Goal: Task Accomplishment & Management: Manage account settings

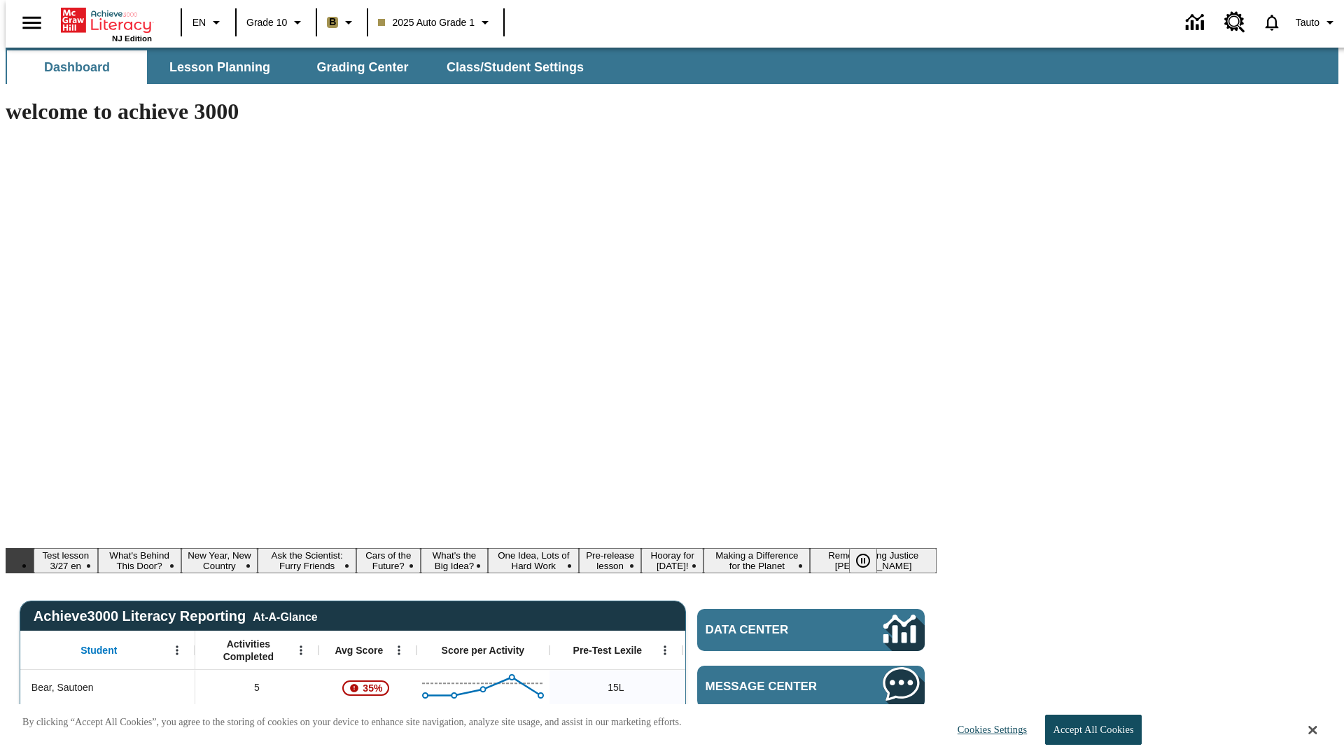
click at [1143, 123] on body "Skip to main content NJ Edition EN Grade 10 B 2025 Auto Grade 1 Tauto Dashboard…" at bounding box center [672, 748] width 1333 height 1401
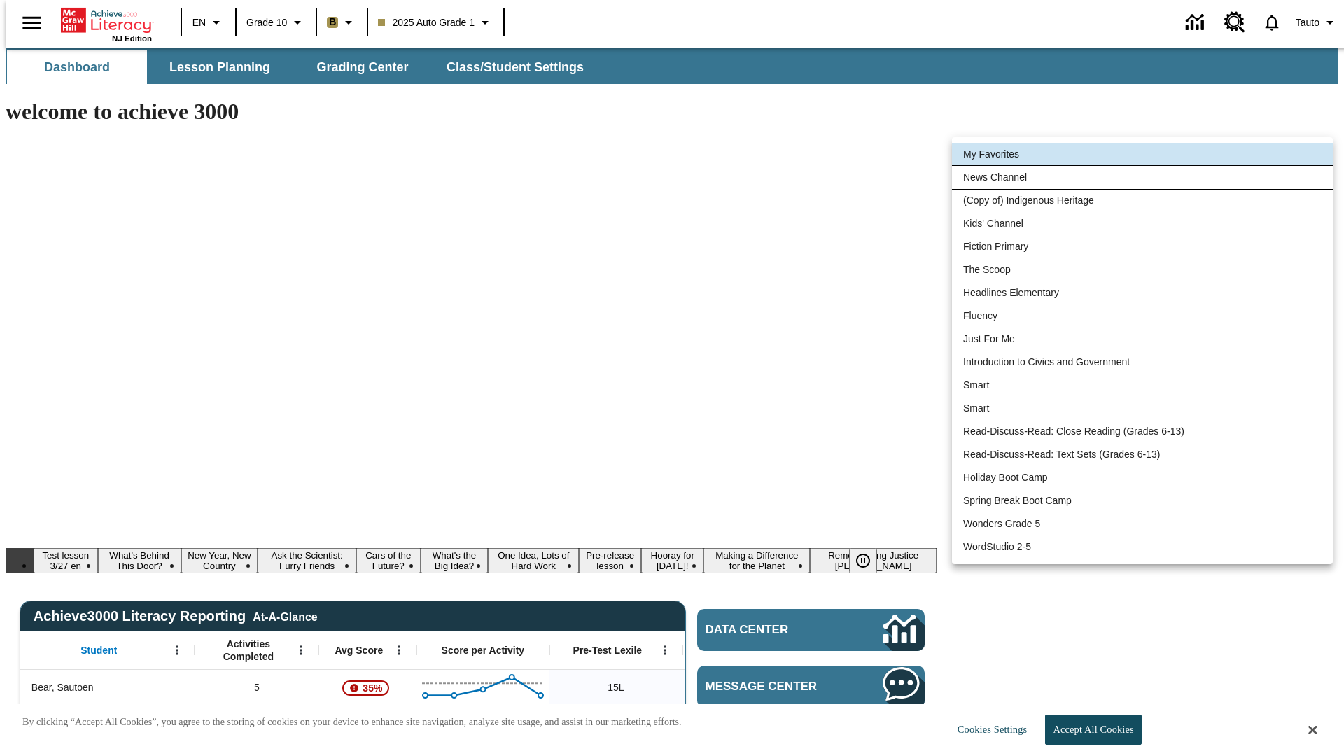
click at [1142, 177] on li "News Channel" at bounding box center [1142, 177] width 381 height 23
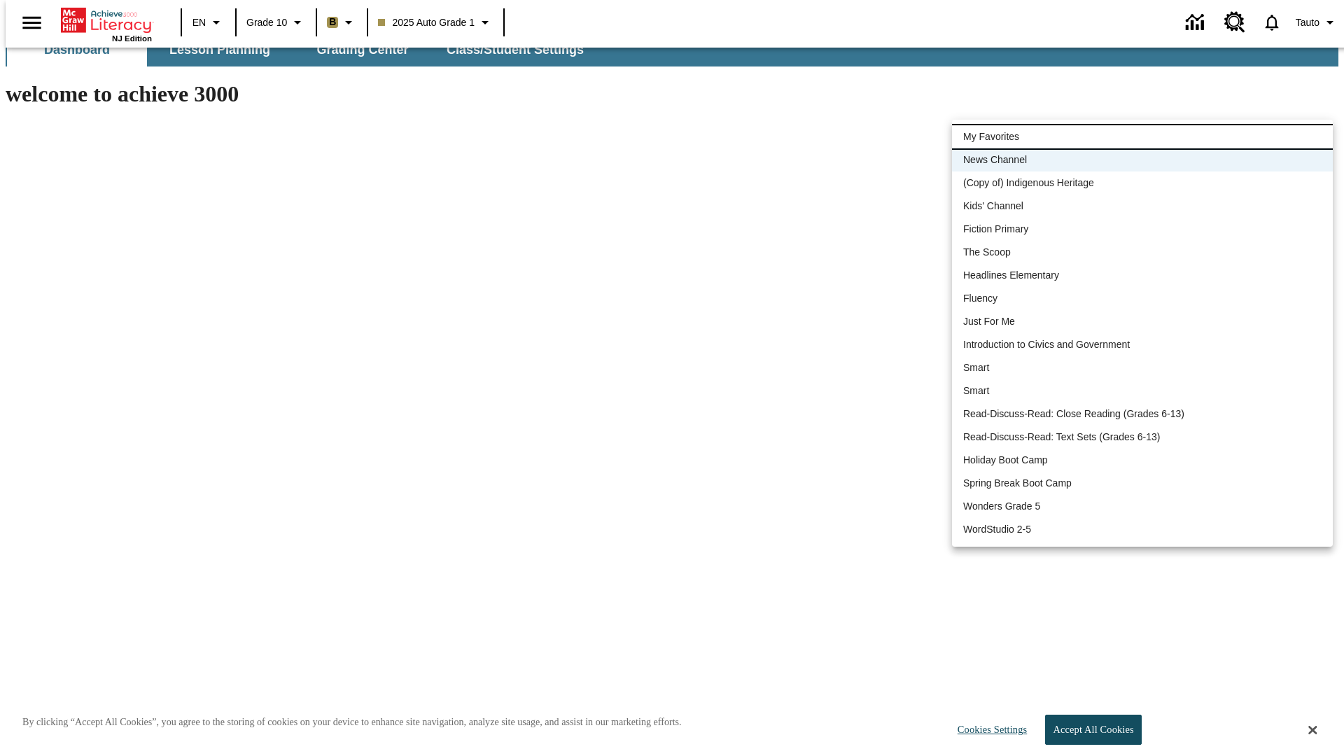
click at [1142, 137] on li "My Favorites" at bounding box center [1142, 136] width 381 height 23
type input "-1"
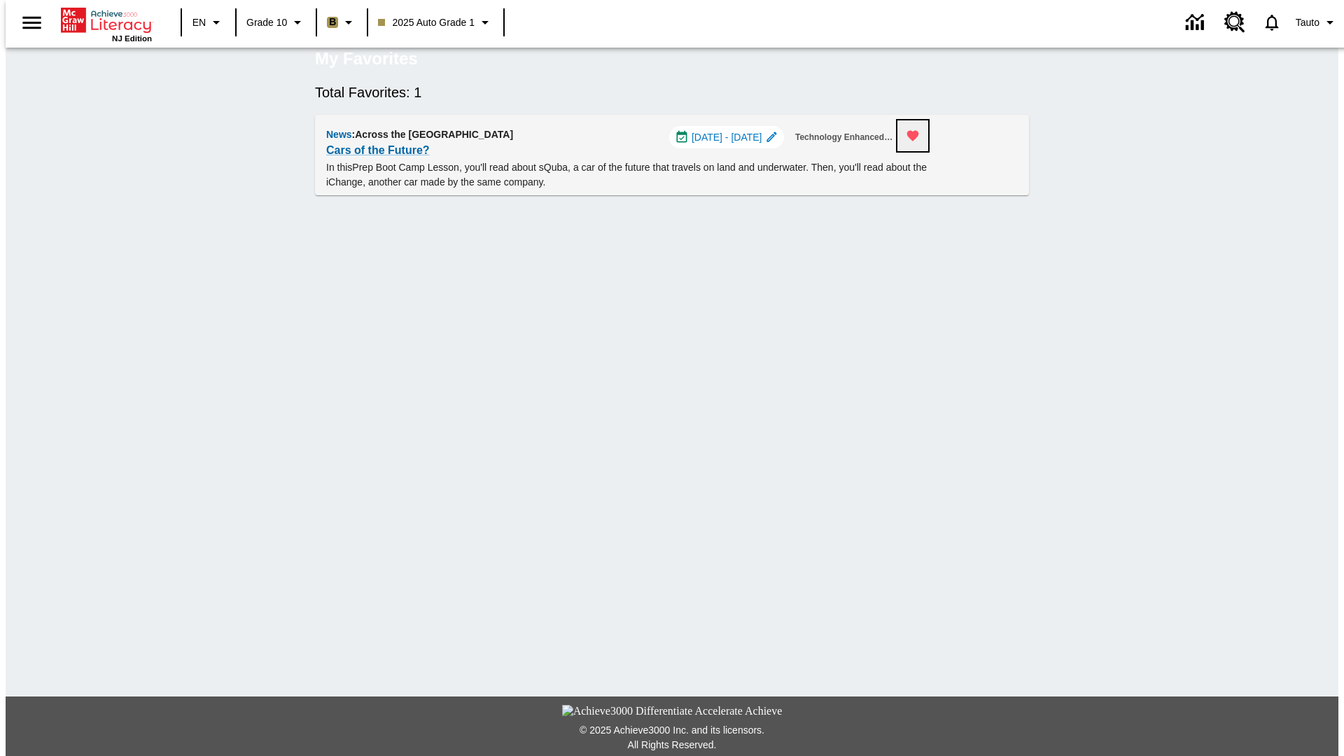
click at [918, 141] on icon "Remove from Favorites" at bounding box center [913, 136] width 12 height 11
